Goal: Task Accomplishment & Management: Manage account settings

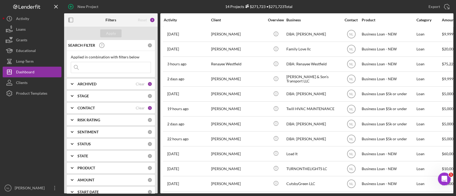
click at [110, 74] on div "Applied in combination with filters below Icon/Menu Close" at bounding box center [111, 64] width 88 height 26
click at [109, 72] on input at bounding box center [111, 67] width 80 height 11
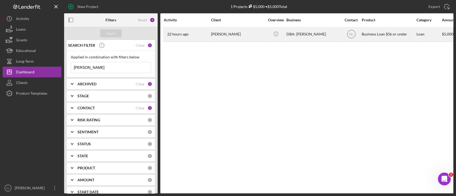
type input "[PERSON_NAME]"
click at [198, 37] on div "22 hours ago [PERSON_NAME]" at bounding box center [187, 34] width 47 height 14
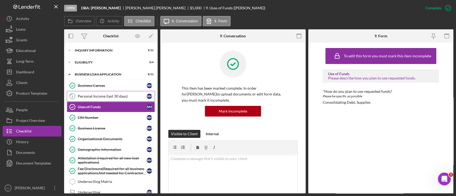
click at [106, 100] on link "8 Personal Income (last 30 days) N M" at bounding box center [111, 96] width 88 height 11
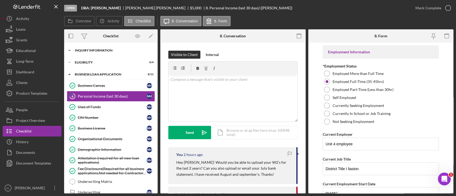
click at [92, 51] on div "INQUIRY INFORMATION" at bounding box center [113, 50] width 76 height 3
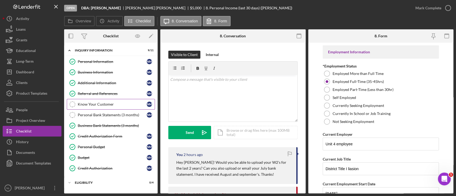
click at [109, 106] on div "Know Your Customer" at bounding box center [112, 104] width 69 height 4
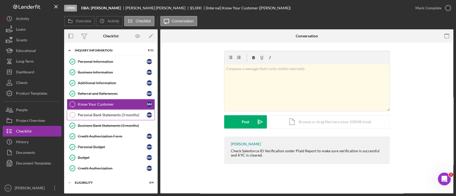
click at [110, 110] on link "Personal Bank Statements (3 months) Personal Bank Statements (3 months) N M" at bounding box center [111, 115] width 88 height 11
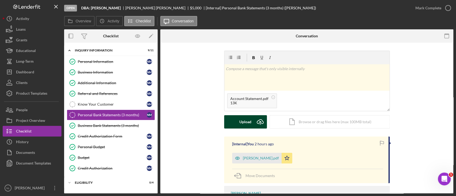
click at [253, 126] on icon "Icon/Upload" at bounding box center [259, 121] width 13 height 13
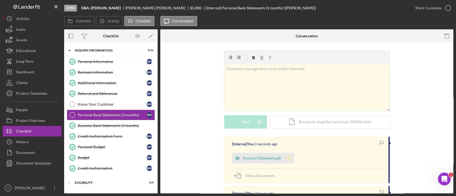
click at [289, 155] on icon "Icon/Star" at bounding box center [289, 158] width 11 height 11
click at [432, 14] on div "Mark Complete" at bounding box center [431, 8] width 43 height 16
click at [427, 7] on div "Mark Complete" at bounding box center [428, 8] width 26 height 11
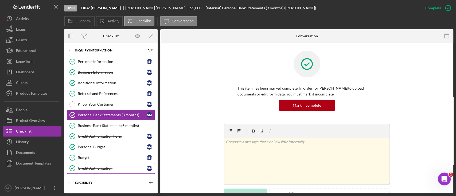
scroll to position [165, 0]
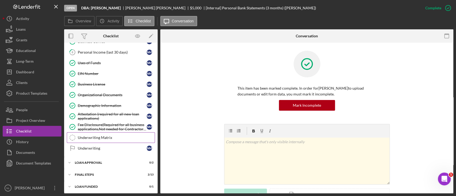
click at [105, 133] on link "Underwriting Matrix Underwriting Matrix" at bounding box center [111, 137] width 88 height 11
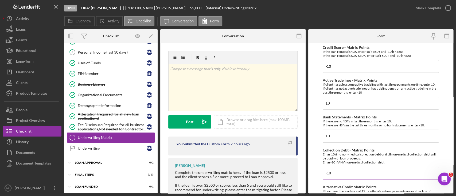
scroll to position [29, 0]
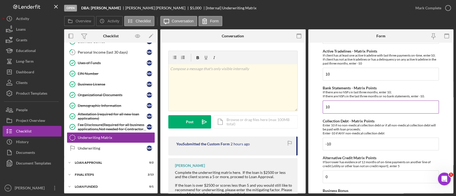
click at [345, 99] on div "Bank Statements - Matrix Points If there are no NSFs in last three months, ente…" at bounding box center [381, 100] width 116 height 28
click at [343, 102] on input "10" at bounding box center [381, 107] width 116 height 13
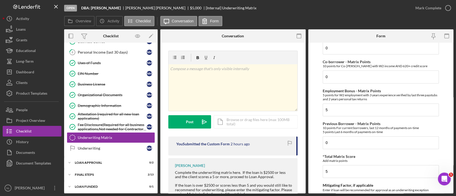
scroll to position [250, 0]
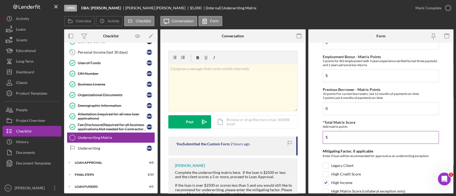
type input "-10"
click at [345, 136] on input "5" at bounding box center [381, 137] width 116 height 13
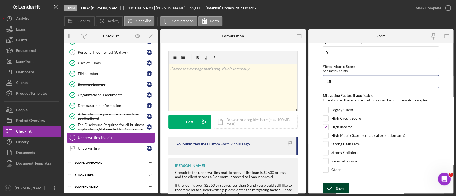
type input "-15"
click at [340, 188] on div "Save" at bounding box center [339, 188] width 7 height 11
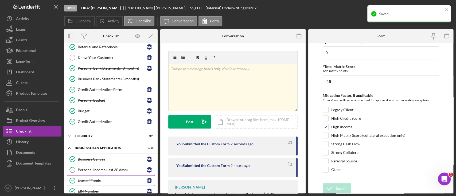
scroll to position [0, 0]
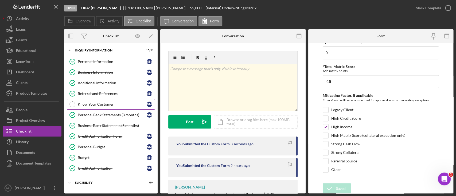
click at [103, 105] on div "Know Your Customer" at bounding box center [112, 104] width 69 height 4
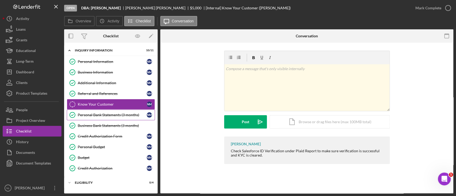
click at [119, 118] on link "Personal Bank Statements (3 months) Personal Bank Statements (3 months) N M" at bounding box center [111, 115] width 88 height 11
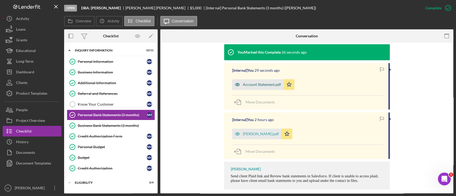
click at [259, 87] on div "Account Statement.pdf" at bounding box center [258, 84] width 52 height 11
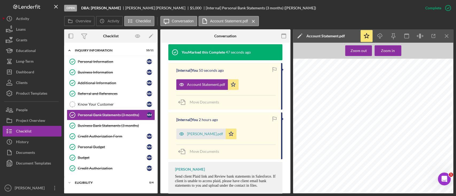
scroll to position [33, 9]
click at [97, 67] on link "Business Information Business Information N M" at bounding box center [111, 72] width 88 height 11
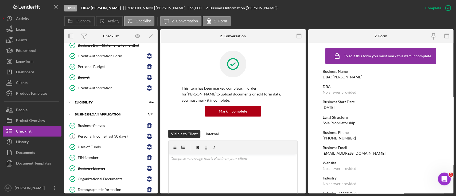
scroll to position [81, 0]
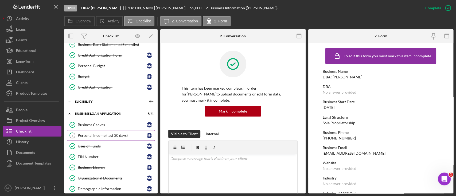
click at [110, 136] on div "Personal Income (last 30 days)" at bounding box center [112, 136] width 69 height 4
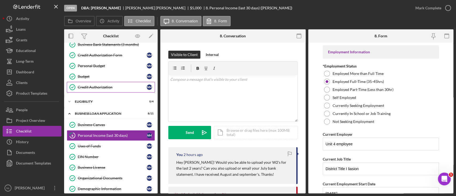
drag, startPoint x: 130, startPoint y: 98, endPoint x: 109, endPoint y: 84, distance: 25.0
click at [109, 85] on div "Credit Authorization" at bounding box center [112, 87] width 69 height 4
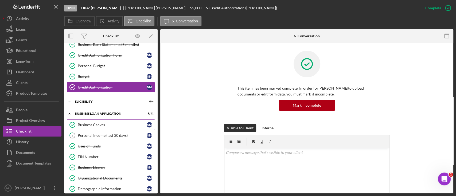
click at [117, 129] on link "Business Canvas Business Canvas N M" at bounding box center [111, 125] width 88 height 11
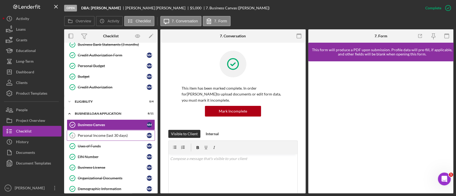
click at [117, 131] on link "8 Personal Income (last 30 days) N M" at bounding box center [111, 135] width 88 height 11
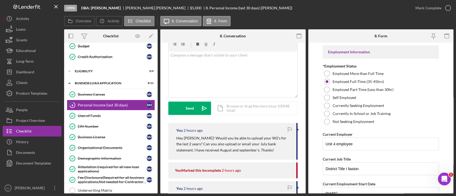
scroll to position [165, 0]
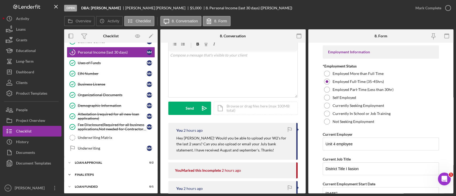
click at [119, 170] on div "Icon/Expander Final Steps 2 / 13" at bounding box center [110, 175] width 93 height 11
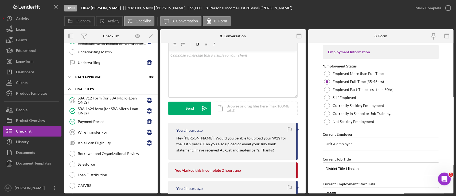
scroll to position [252, 0]
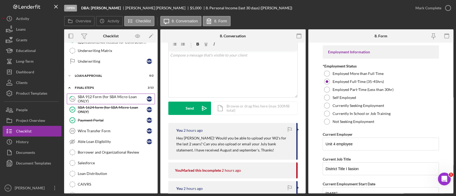
click at [91, 95] on div "SBA 912 Form (for SBA Micro-Loan ONLY)" at bounding box center [112, 99] width 69 height 9
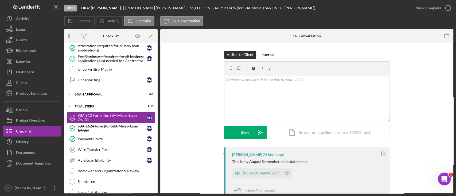
scroll to position [233, 0]
click at [99, 136] on div "Payment Portal" at bounding box center [112, 138] width 69 height 4
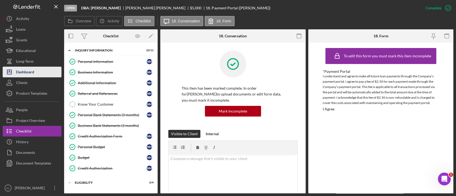
click at [28, 72] on div "Dashboard" at bounding box center [25, 73] width 18 height 12
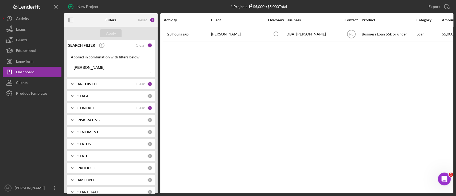
click at [112, 68] on input "[PERSON_NAME]" at bounding box center [111, 67] width 80 height 11
click at [117, 30] on button "Apply" at bounding box center [110, 33] width 21 height 8
